Goal: Task Accomplishment & Management: Complete application form

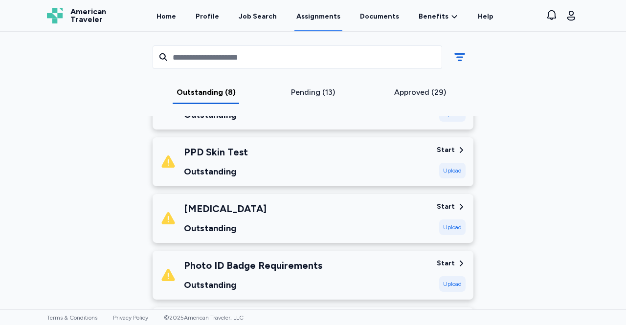
scroll to position [300, 0]
click at [450, 172] on div "Upload" at bounding box center [452, 171] width 26 height 16
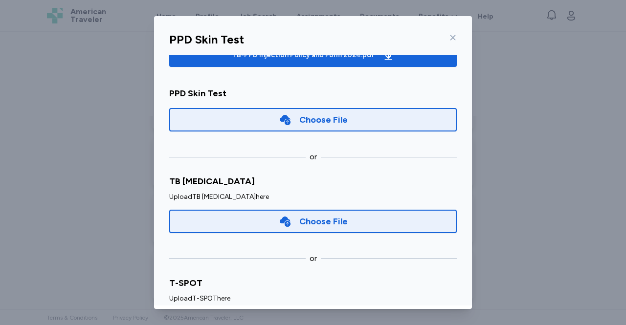
scroll to position [95, 0]
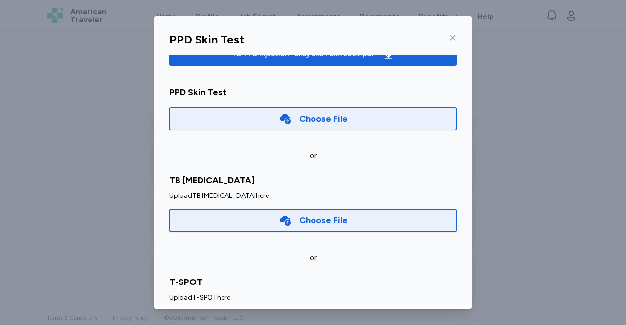
click at [413, 119] on div "Choose File" at bounding box center [313, 118] width 288 height 23
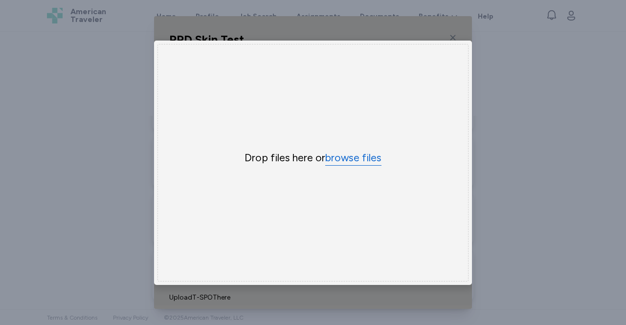
click at [361, 159] on button "browse files" at bounding box center [353, 158] width 56 height 14
click at [360, 157] on div "Drop files here or browse files" at bounding box center [313, 163] width 311 height 238
click at [357, 154] on button "browse files" at bounding box center [353, 158] width 56 height 14
click at [356, 153] on button "browse files" at bounding box center [353, 158] width 56 height 14
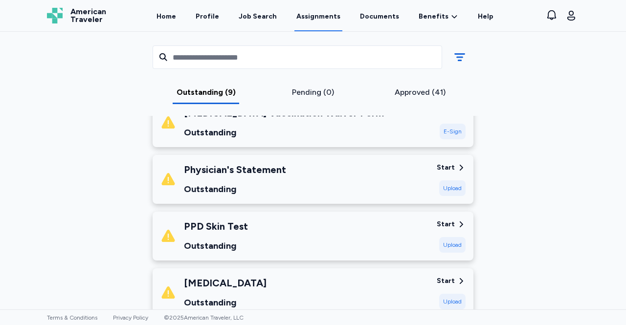
scroll to position [224, 0]
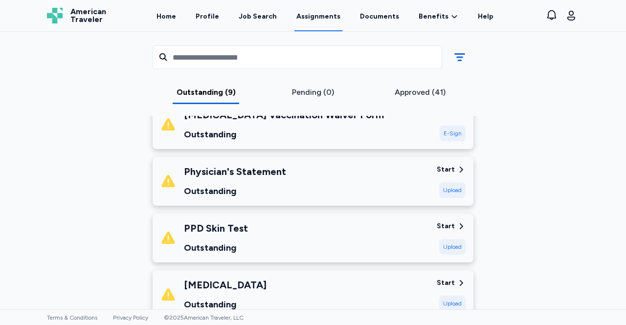
click at [449, 190] on div "Upload" at bounding box center [452, 191] width 26 height 16
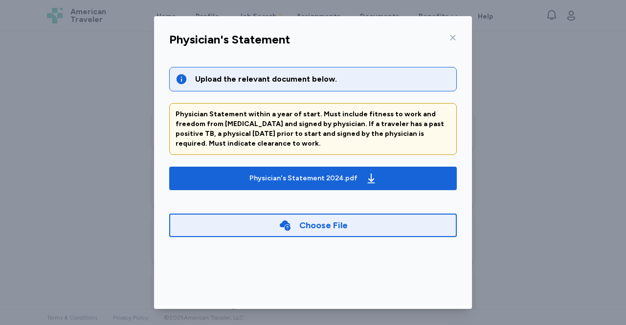
click at [190, 228] on div "Choose File" at bounding box center [313, 225] width 288 height 23
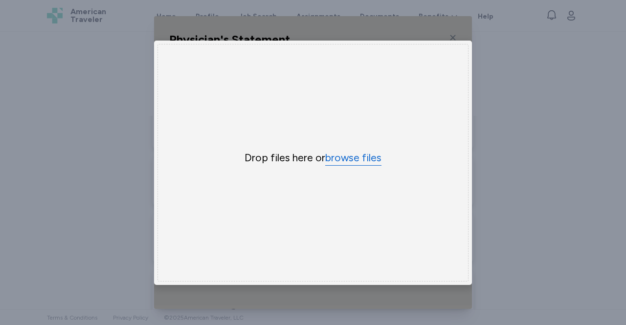
click at [350, 157] on button "browse files" at bounding box center [353, 158] width 56 height 14
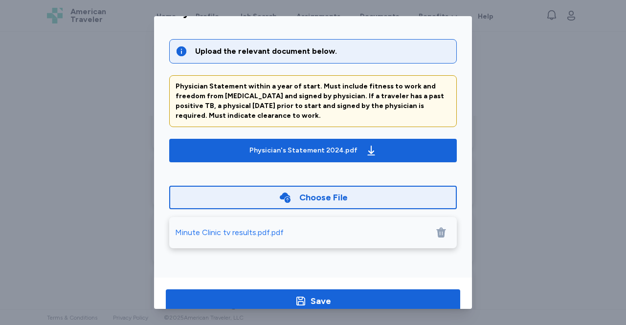
scroll to position [49, 0]
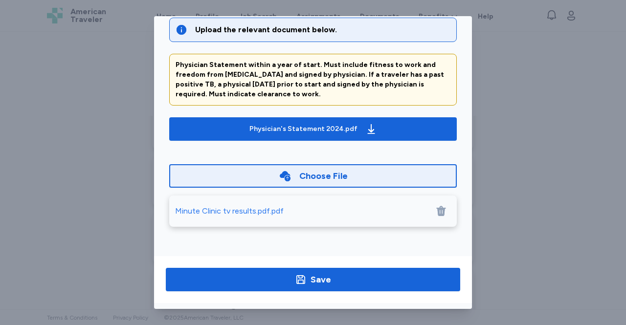
click at [203, 214] on div "Minute Clinic tv results.pdf.pdf" at bounding box center [229, 212] width 109 height 12
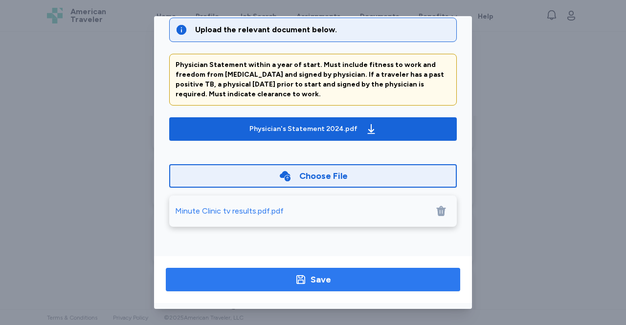
click at [226, 280] on span "Save" at bounding box center [313, 280] width 279 height 14
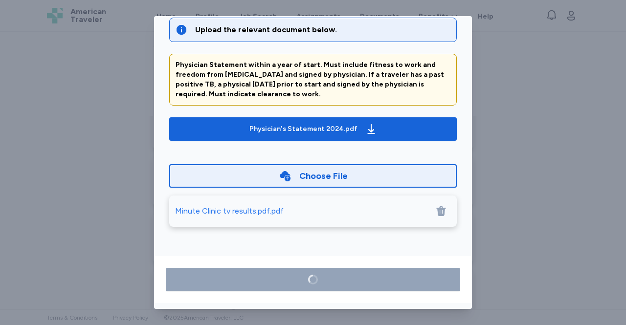
scroll to position [158, 0]
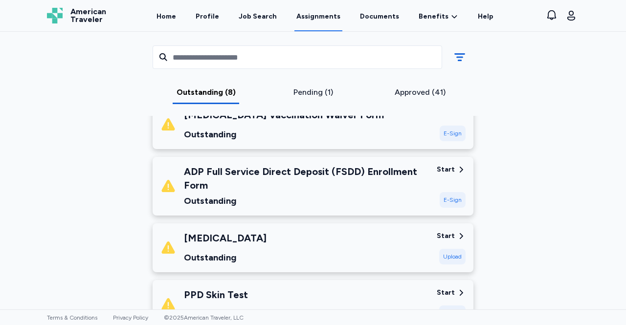
click at [0, 205] on div "[GEOGRAPHIC_DATA] [DATE] - [DATE] Requirements All assignment requirements are …" at bounding box center [313, 171] width 626 height 278
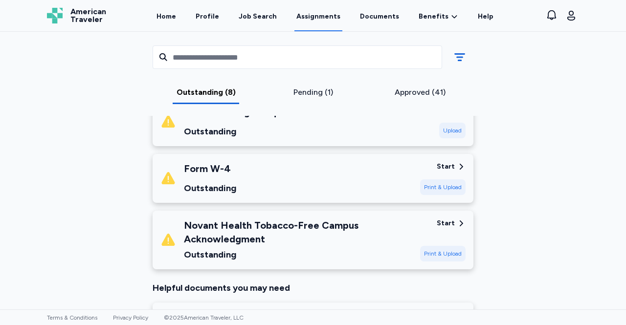
scroll to position [457, 0]
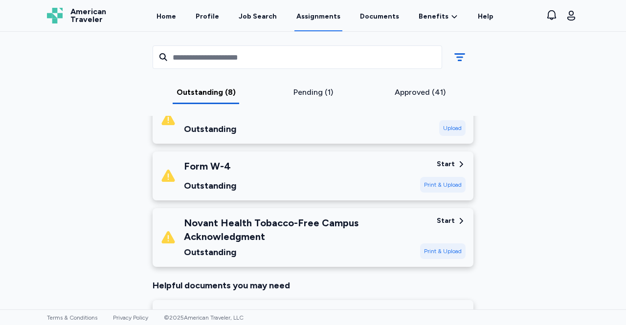
click at [446, 222] on div "Start" at bounding box center [446, 221] width 18 height 10
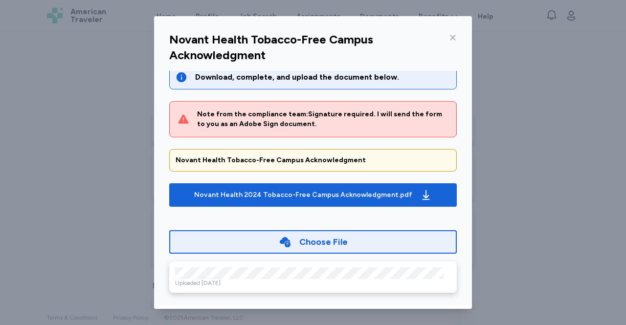
scroll to position [0, 0]
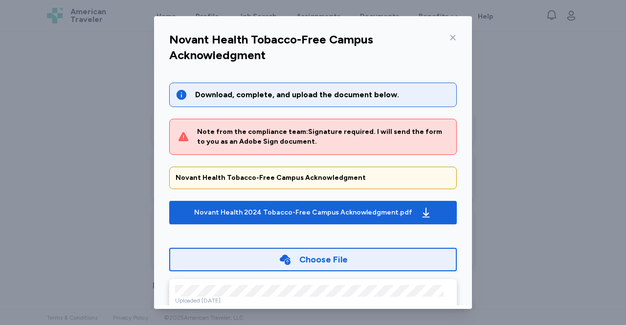
click at [452, 41] on icon at bounding box center [453, 38] width 8 height 8
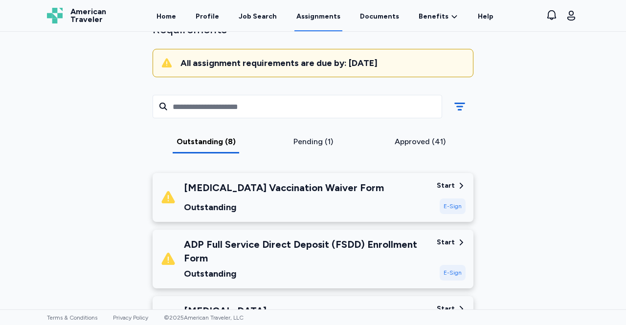
scroll to position [82, 0]
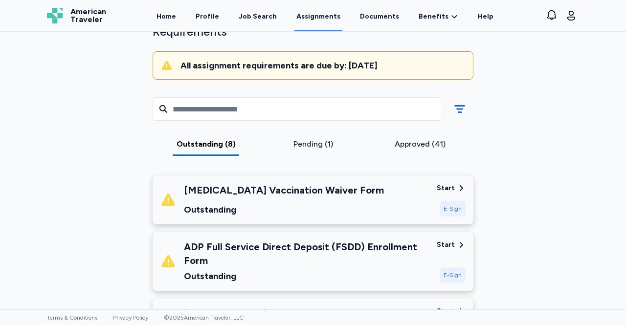
click at [449, 210] on div "E-Sign" at bounding box center [453, 209] width 26 height 16
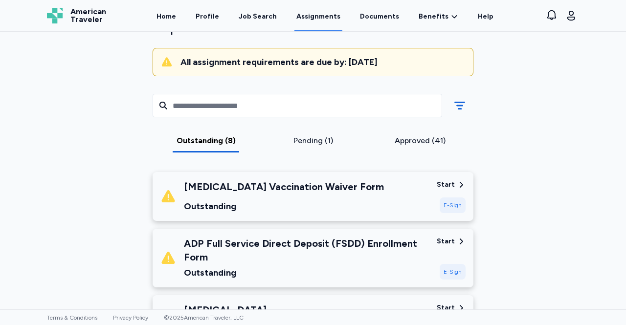
scroll to position [91, 0]
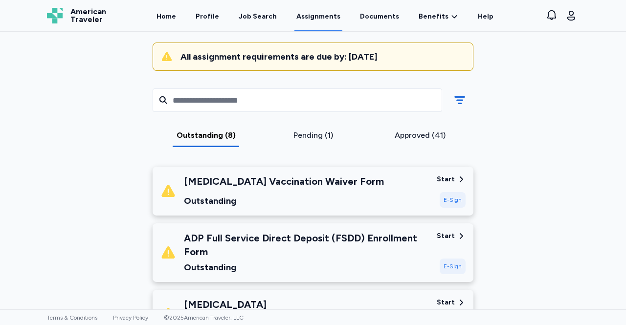
click at [453, 199] on div "E-Sign" at bounding box center [453, 200] width 26 height 16
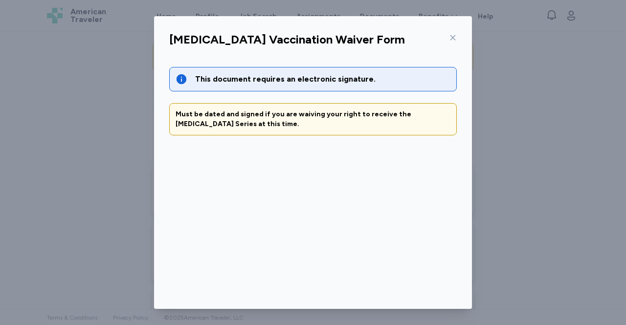
scroll to position [49, 0]
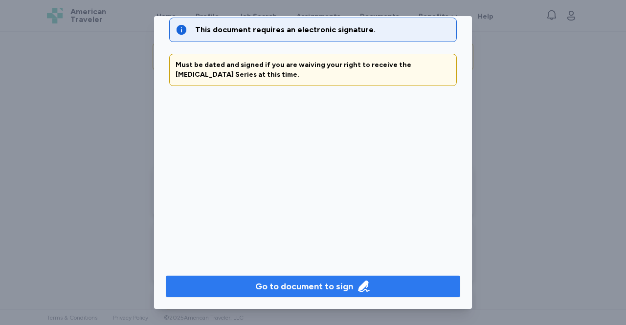
click at [227, 291] on span "Go to document to sign" at bounding box center [313, 287] width 279 height 14
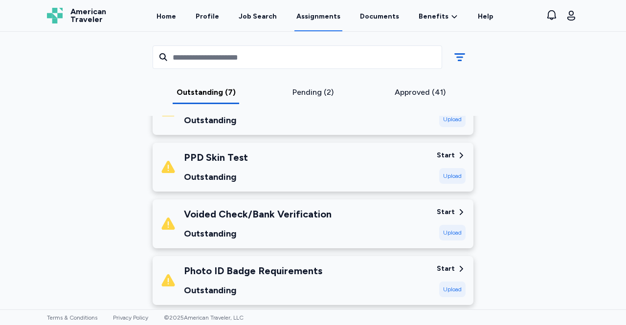
scroll to position [241, 0]
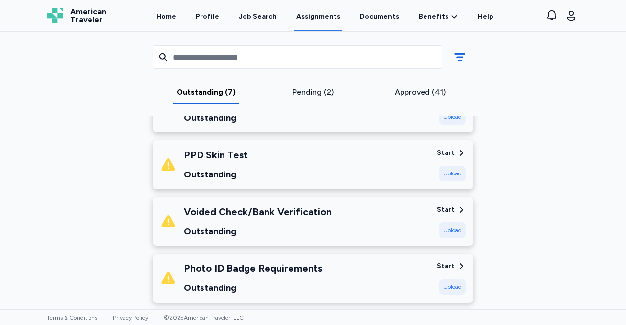
click at [454, 174] on div "Upload" at bounding box center [452, 174] width 26 height 16
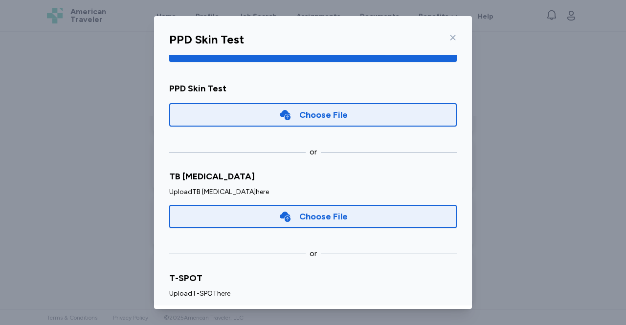
scroll to position [99, 0]
click at [192, 122] on div "Choose File" at bounding box center [313, 114] width 288 height 23
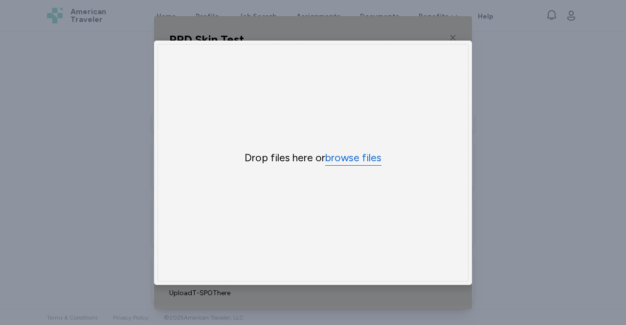
click at [359, 155] on button "browse files" at bounding box center [353, 158] width 56 height 14
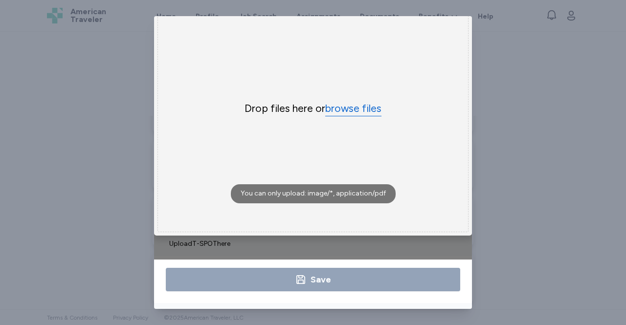
scroll to position [0, 0]
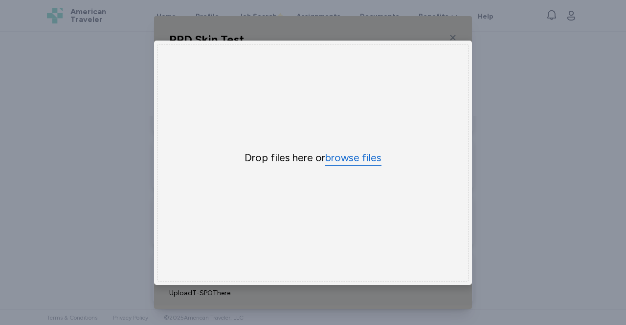
click at [331, 157] on button "browse files" at bounding box center [353, 158] width 56 height 14
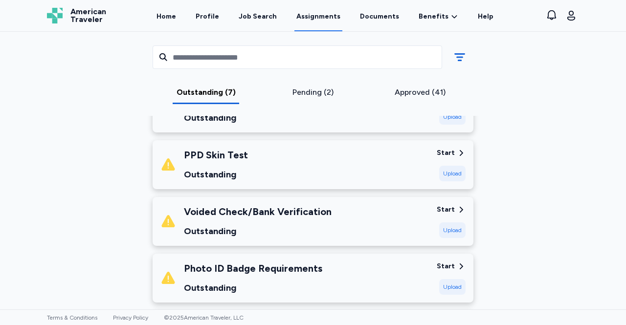
click at [445, 180] on div "Upload" at bounding box center [452, 174] width 26 height 16
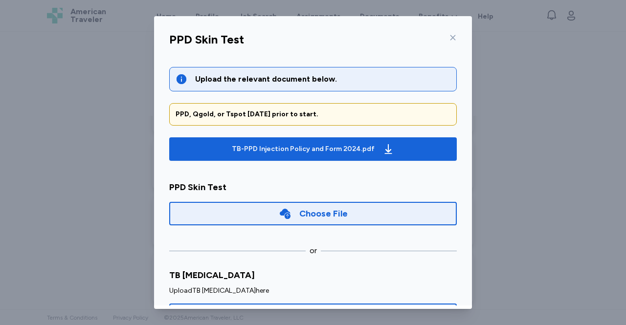
click at [369, 202] on div "Choose File" at bounding box center [313, 213] width 288 height 23
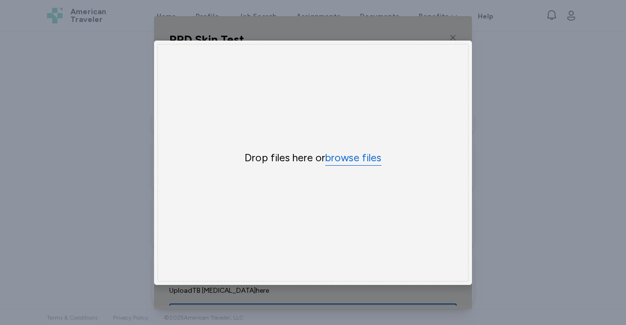
click at [361, 156] on button "browse files" at bounding box center [353, 158] width 56 height 14
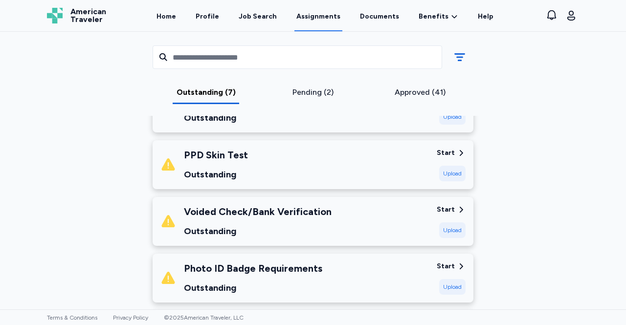
click at [449, 174] on div "Upload" at bounding box center [452, 174] width 26 height 16
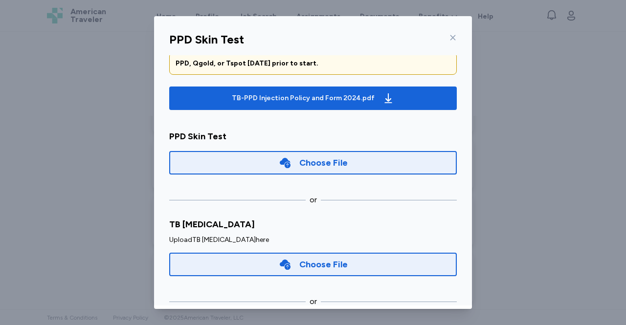
scroll to position [81, 0]
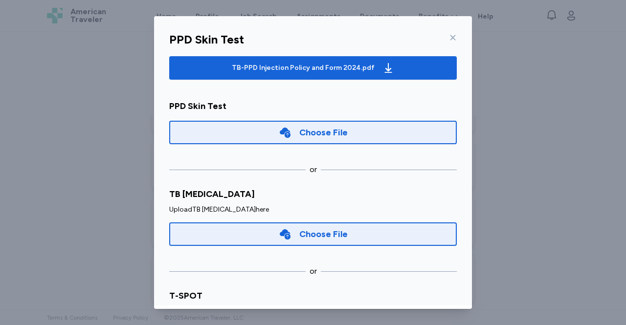
click at [192, 138] on div "Choose File" at bounding box center [313, 132] width 288 height 23
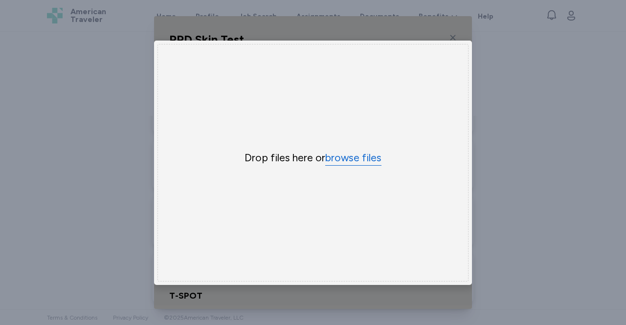
click at [349, 159] on button "browse files" at bounding box center [353, 158] width 56 height 14
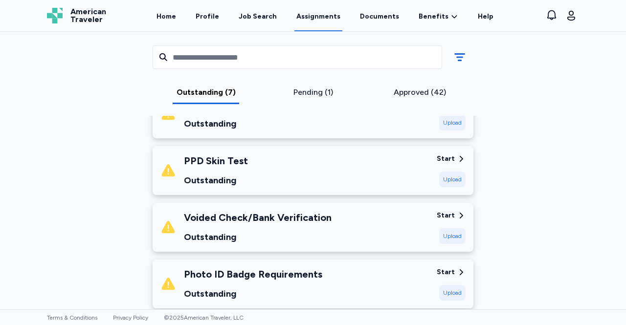
scroll to position [232, 0]
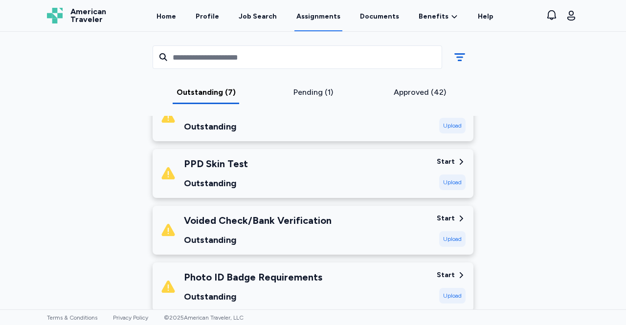
click at [446, 182] on div "Upload" at bounding box center [452, 183] width 26 height 16
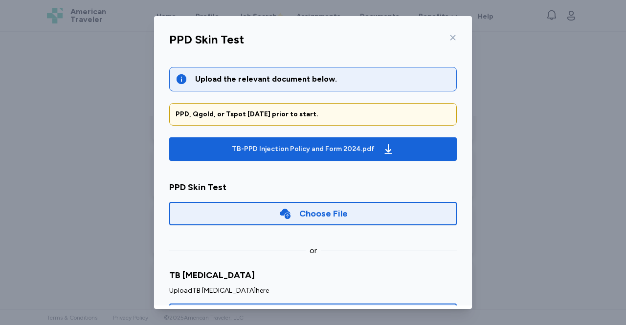
click at [216, 218] on div "Choose File" at bounding box center [313, 213] width 288 height 23
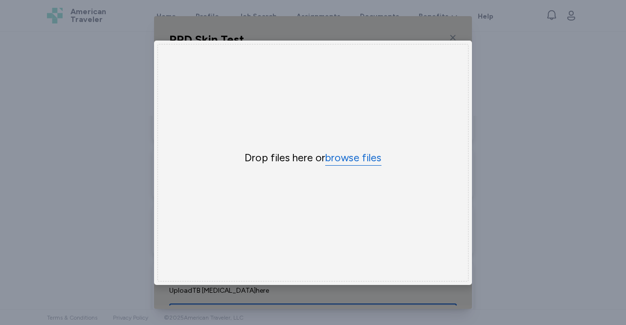
click at [351, 160] on button "browse files" at bounding box center [353, 158] width 56 height 14
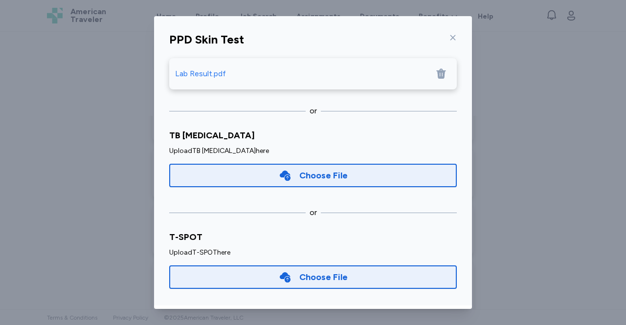
scroll to position [49, 0]
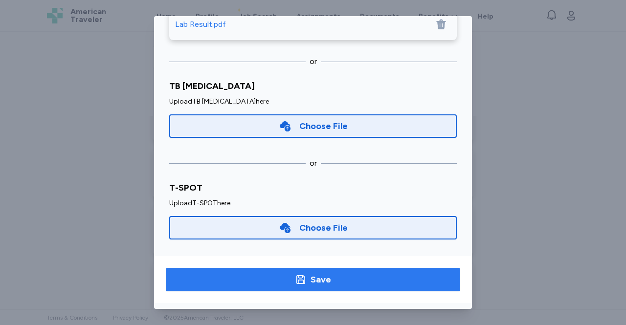
click at [265, 285] on span "Save" at bounding box center [313, 280] width 279 height 14
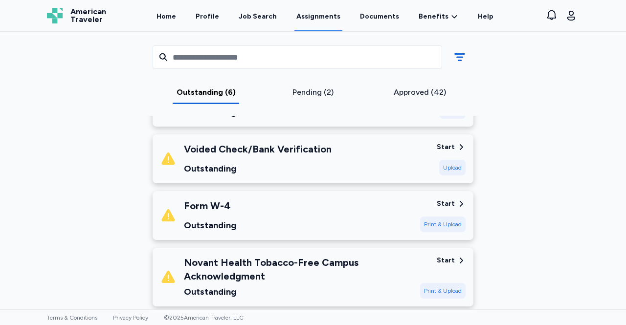
scroll to position [303, 0]
click at [443, 150] on div "Start" at bounding box center [446, 147] width 18 height 10
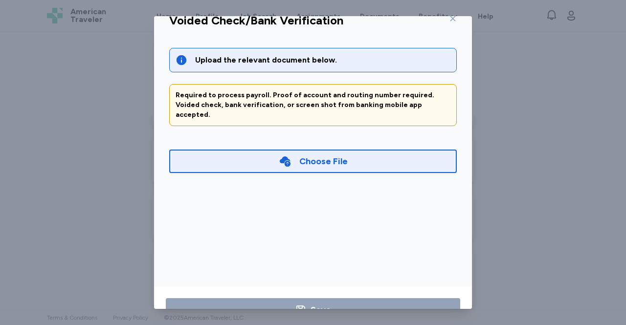
scroll to position [360, 0]
click at [196, 150] on div "Choose File" at bounding box center [313, 161] width 288 height 23
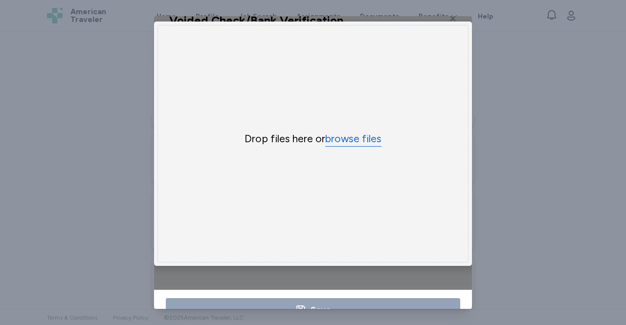
click at [342, 138] on button "browse files" at bounding box center [353, 139] width 56 height 14
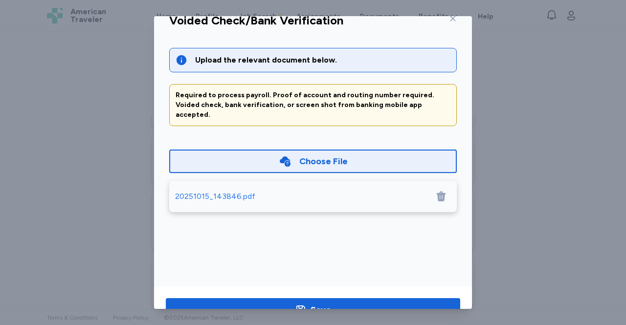
scroll to position [49, 0]
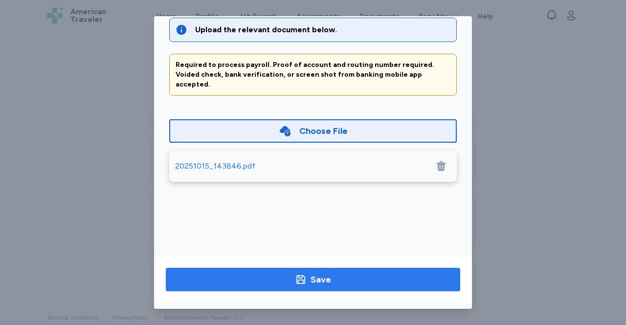
click at [236, 284] on span "Save" at bounding box center [313, 280] width 279 height 14
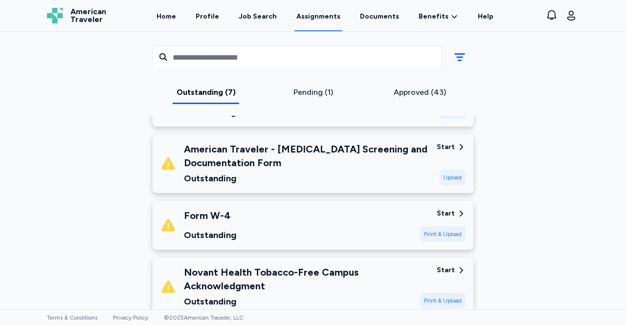
click at [448, 148] on div "Start" at bounding box center [446, 147] width 18 height 10
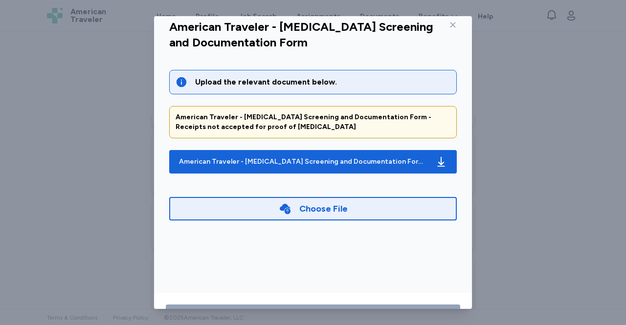
scroll to position [19, 0]
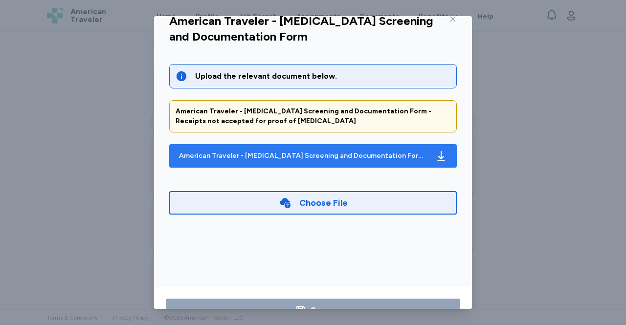
click at [184, 156] on div "American Traveler - [MEDICAL_DATA] Screening and Documentation Form [DATE]-[DAT…" at bounding box center [303, 156] width 249 height 10
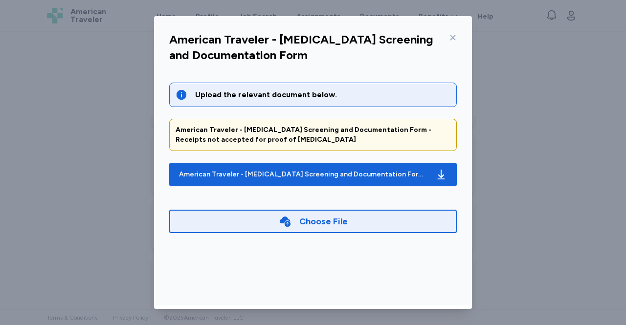
click at [451, 36] on icon at bounding box center [453, 37] width 5 height 5
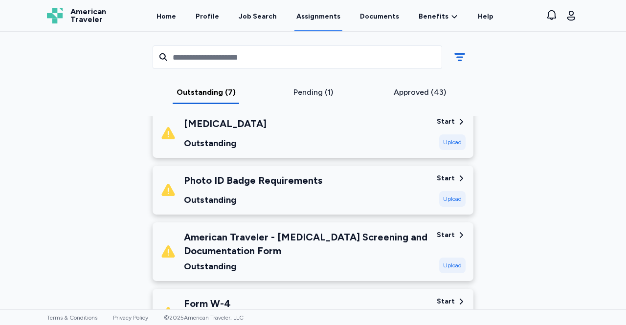
scroll to position [270, 0]
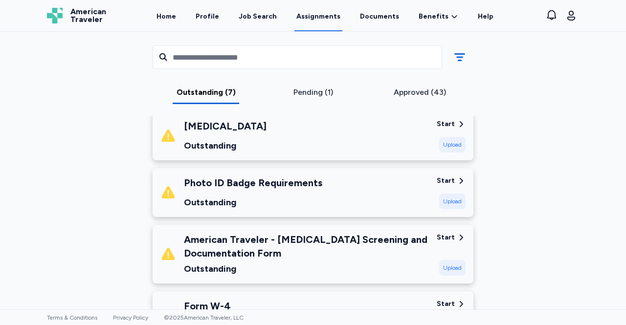
click at [455, 202] on div "Upload" at bounding box center [452, 202] width 26 height 16
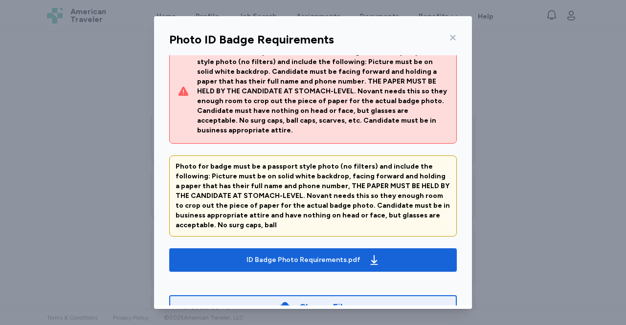
scroll to position [84, 0]
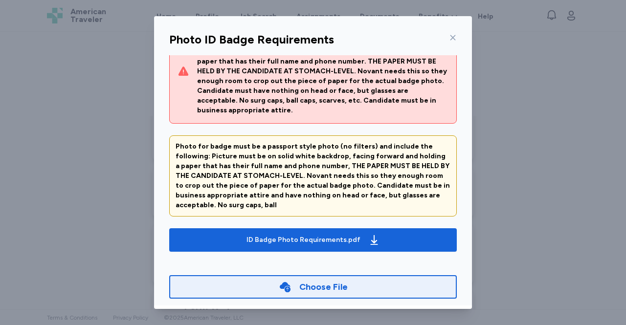
click at [391, 275] on div "Choose File" at bounding box center [313, 286] width 288 height 23
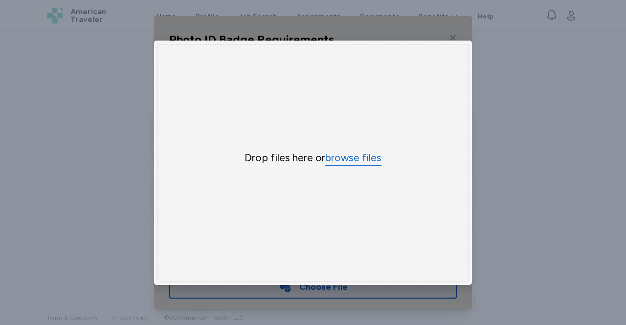
click at [357, 160] on button "browse files" at bounding box center [353, 158] width 56 height 14
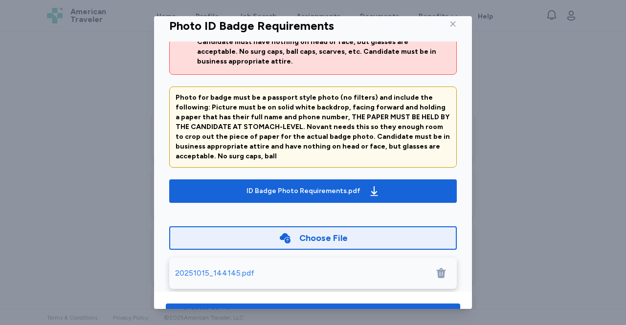
scroll to position [49, 0]
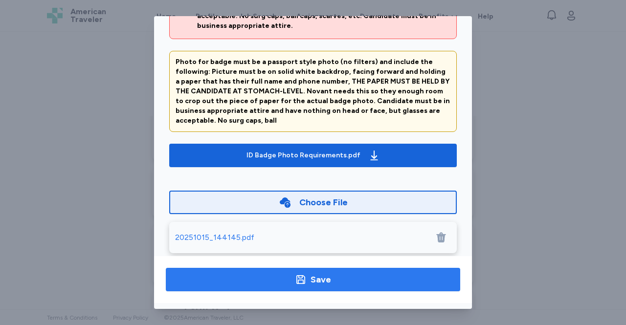
click at [356, 277] on span "Save" at bounding box center [313, 280] width 279 height 14
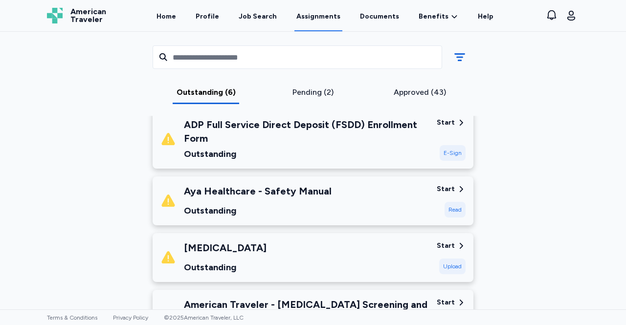
scroll to position [149, 0]
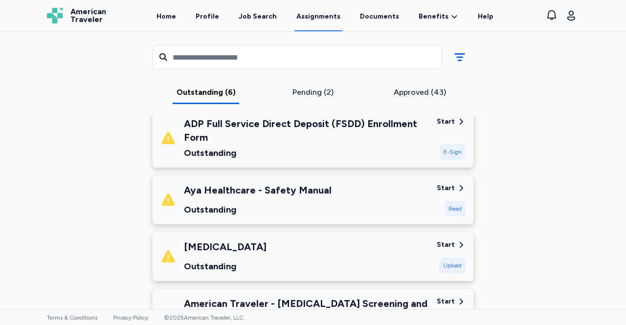
click at [454, 210] on div "Read" at bounding box center [455, 209] width 21 height 16
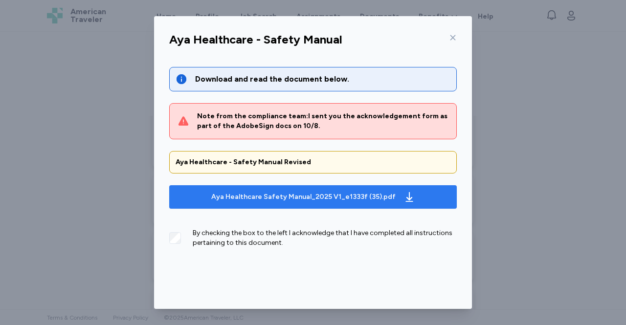
click at [426, 196] on span "Aya Healthcare Safety Manual_2025 V1_e1333f (35).pdf" at bounding box center [313, 197] width 272 height 16
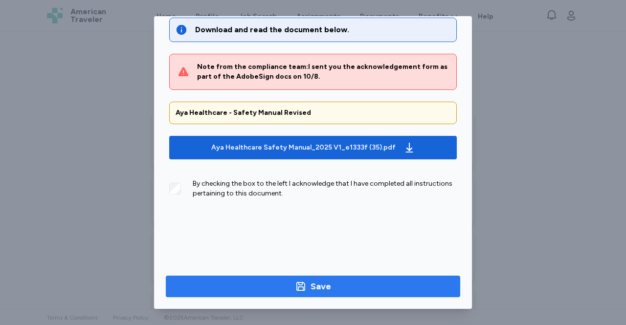
click at [374, 286] on span "Save" at bounding box center [313, 287] width 279 height 14
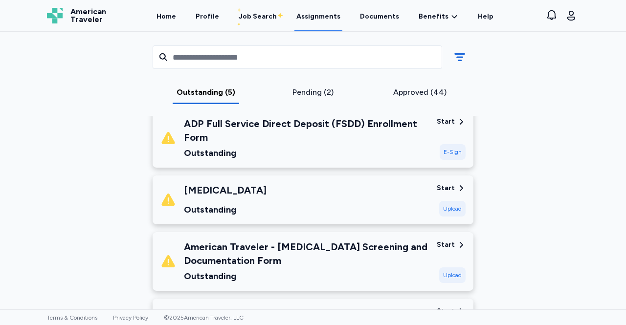
click at [451, 152] on div "E-Sign" at bounding box center [453, 152] width 26 height 16
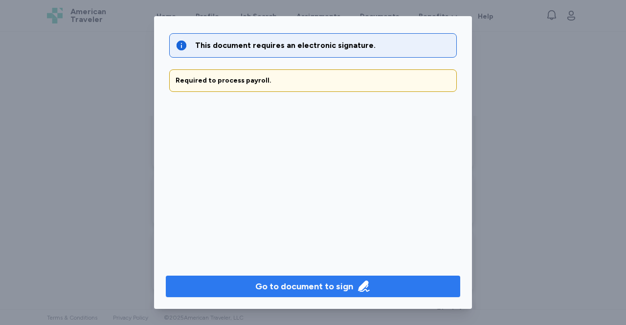
click at [398, 290] on span "Go to document to sign" at bounding box center [313, 287] width 279 height 14
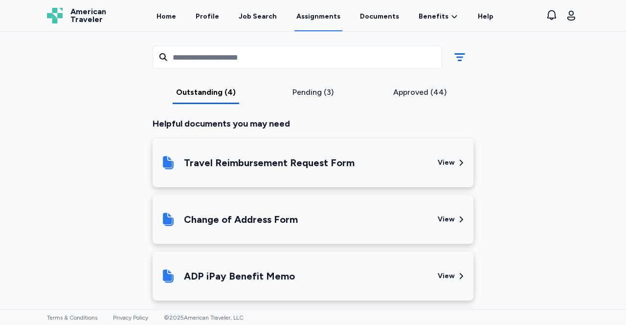
scroll to position [391, 0]
click at [450, 164] on div "View" at bounding box center [446, 163] width 17 height 10
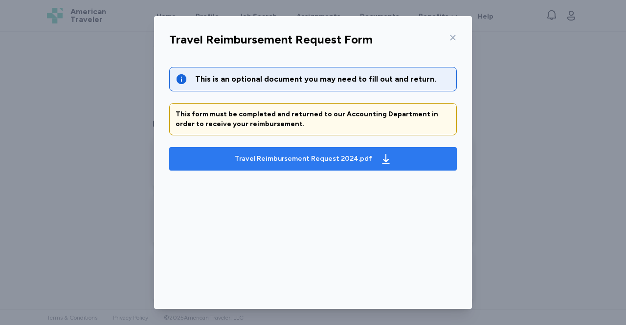
click at [198, 161] on span "Travel Reimbursement Request 2024.pdf" at bounding box center [313, 159] width 272 height 16
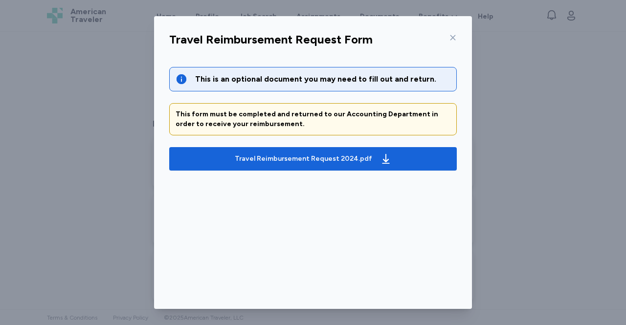
click at [445, 38] on div at bounding box center [451, 38] width 12 height 16
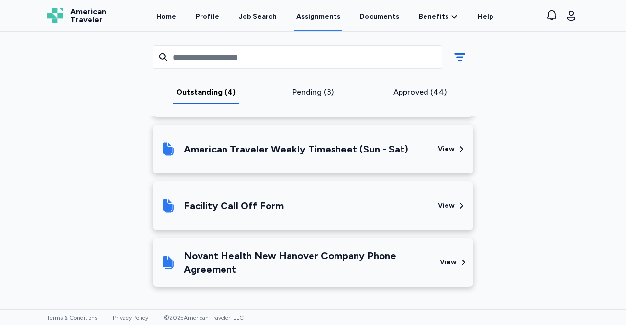
scroll to position [689, 0]
click at [445, 261] on div "View" at bounding box center [448, 263] width 17 height 10
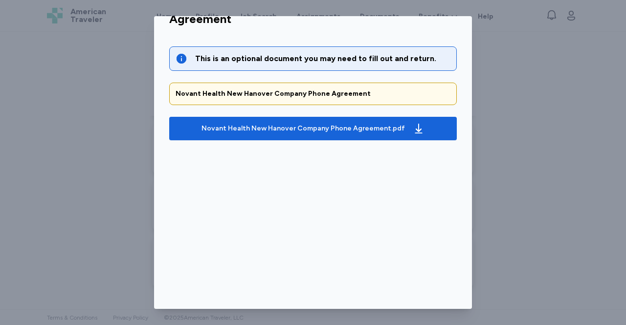
scroll to position [49, 0]
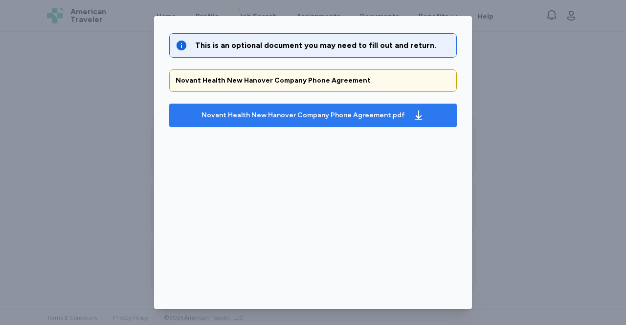
click at [418, 118] on span "Novant Health New Hanover Company Phone Agreement.pdf" at bounding box center [313, 116] width 272 height 16
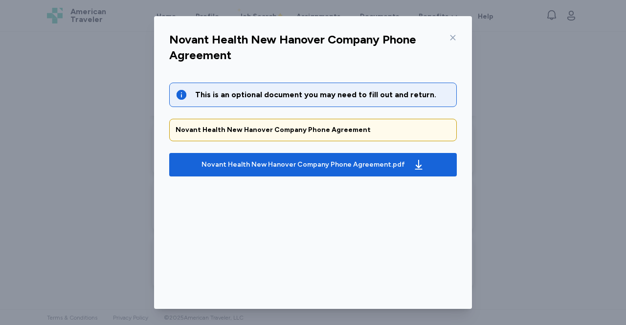
click at [452, 40] on icon at bounding box center [453, 38] width 8 height 8
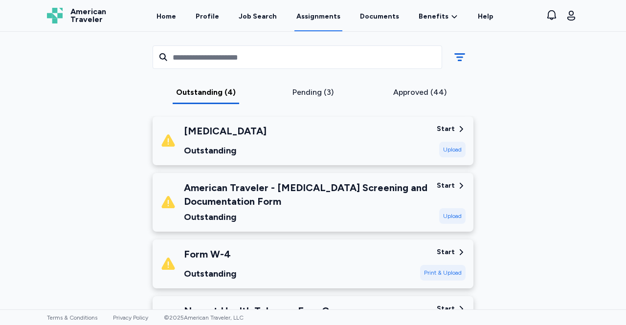
scroll to position [144, 0]
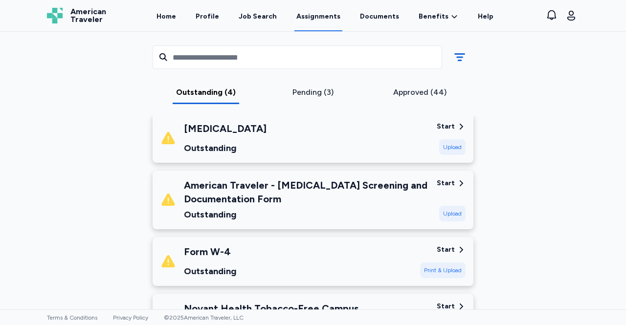
click at [447, 126] on div "Start" at bounding box center [446, 127] width 18 height 10
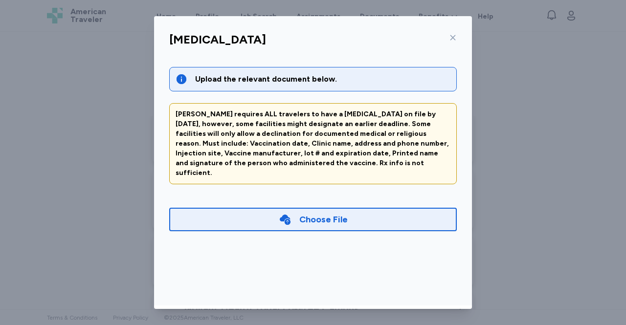
click at [448, 42] on div at bounding box center [451, 38] width 12 height 16
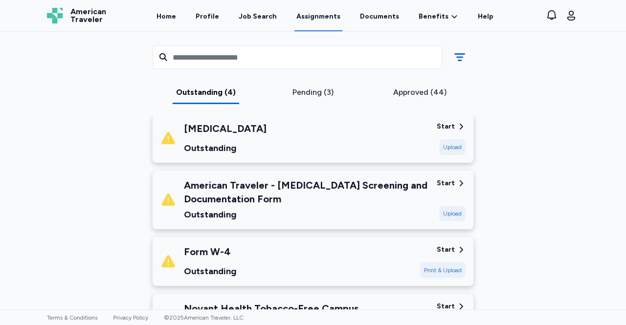
click at [440, 128] on div "Start" at bounding box center [446, 127] width 18 height 10
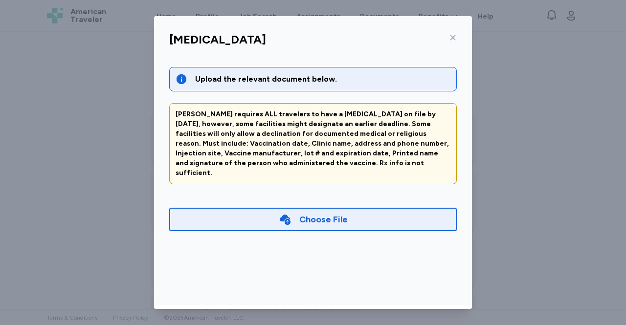
click at [451, 38] on icon at bounding box center [453, 37] width 5 height 5
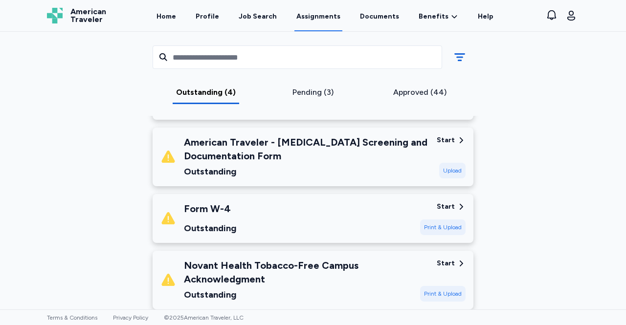
scroll to position [190, 0]
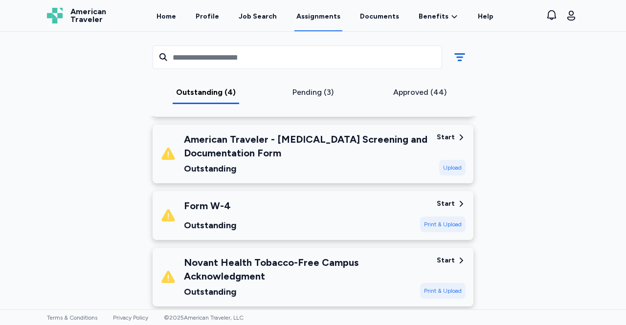
click at [440, 203] on div "Start" at bounding box center [446, 204] width 18 height 10
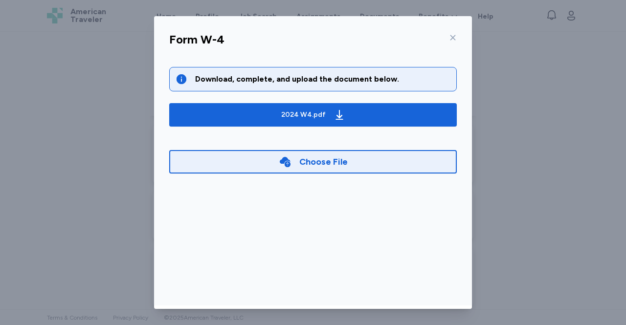
click at [414, 162] on div "Choose File" at bounding box center [313, 161] width 288 height 23
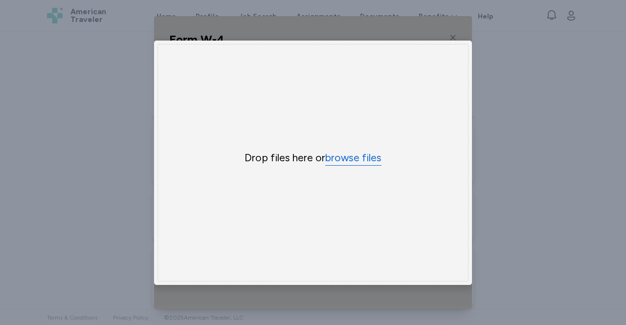
click at [354, 158] on button "browse files" at bounding box center [353, 158] width 56 height 14
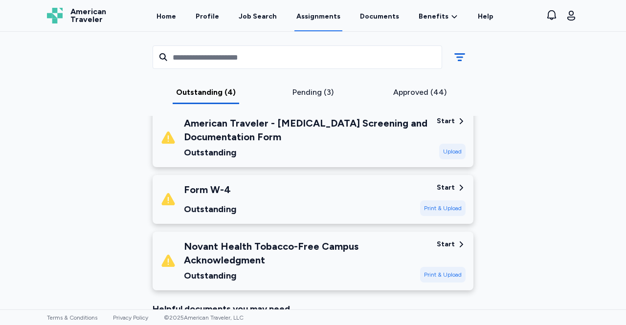
scroll to position [208, 0]
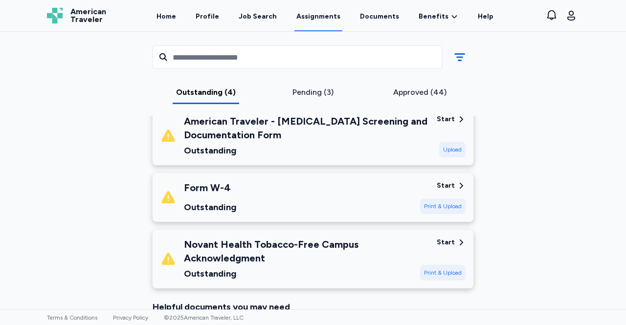
click at [1, 29] on div "Open sidebar Assignments American Traveler American Traveler Home Profile Job S…" at bounding box center [313, 16] width 626 height 32
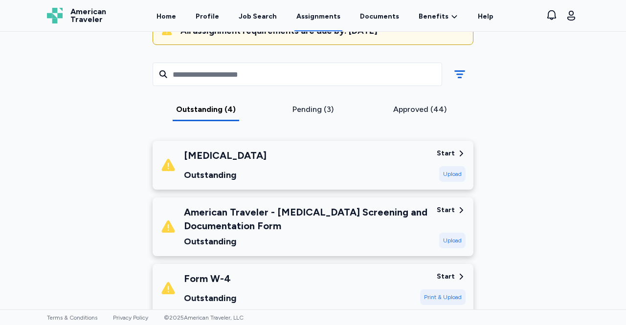
scroll to position [119, 0]
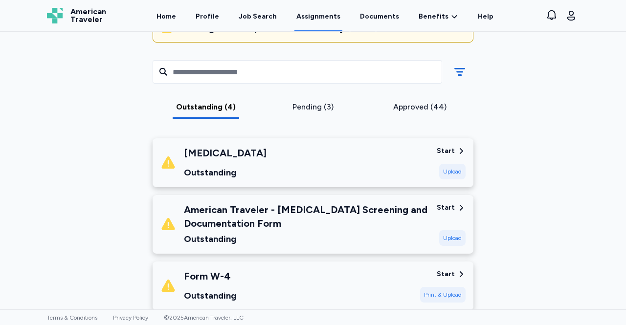
click at [447, 275] on div "Start" at bounding box center [446, 275] width 18 height 10
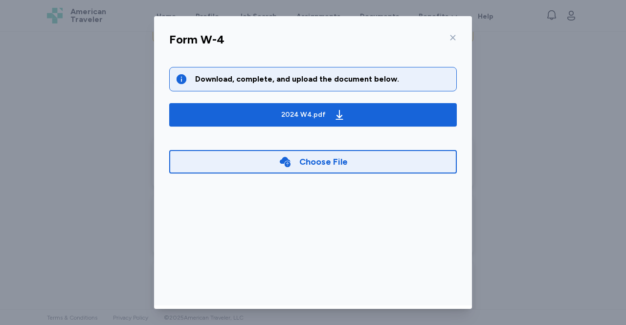
click at [422, 163] on div "Choose File" at bounding box center [313, 161] width 288 height 23
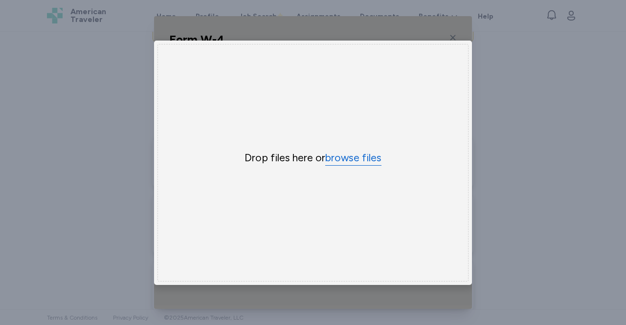
click at [352, 155] on button "browse files" at bounding box center [353, 158] width 56 height 14
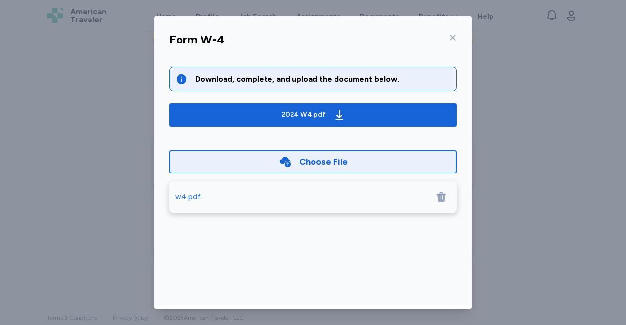
scroll to position [49, 0]
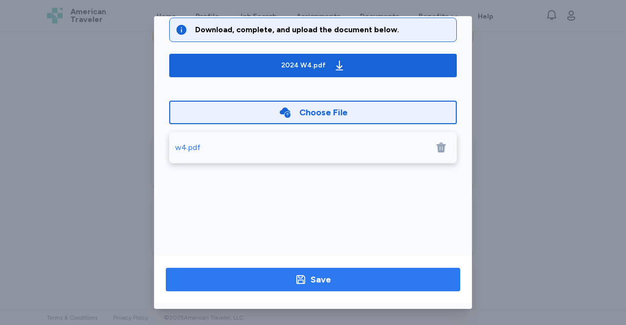
click at [395, 281] on span "Save" at bounding box center [313, 280] width 279 height 14
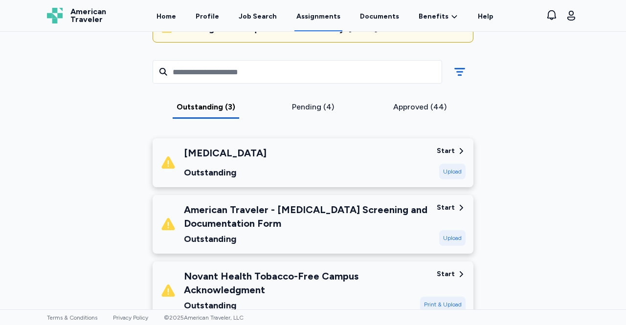
click at [447, 203] on div "Start" at bounding box center [446, 208] width 18 height 10
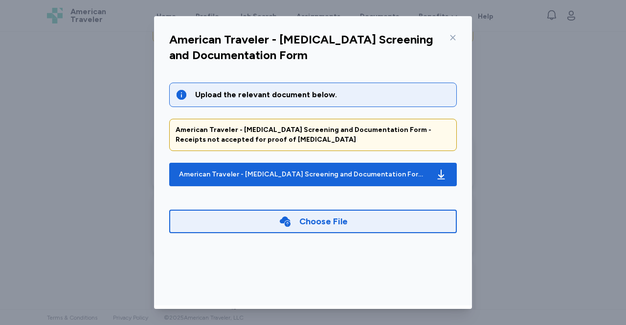
click at [451, 41] on icon at bounding box center [453, 38] width 8 height 8
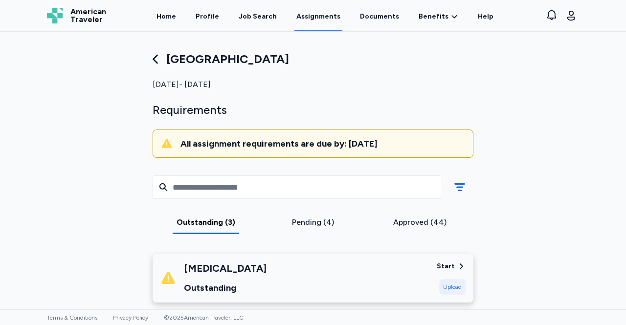
scroll to position [0, 0]
